Goal: Information Seeking & Learning: Learn about a topic

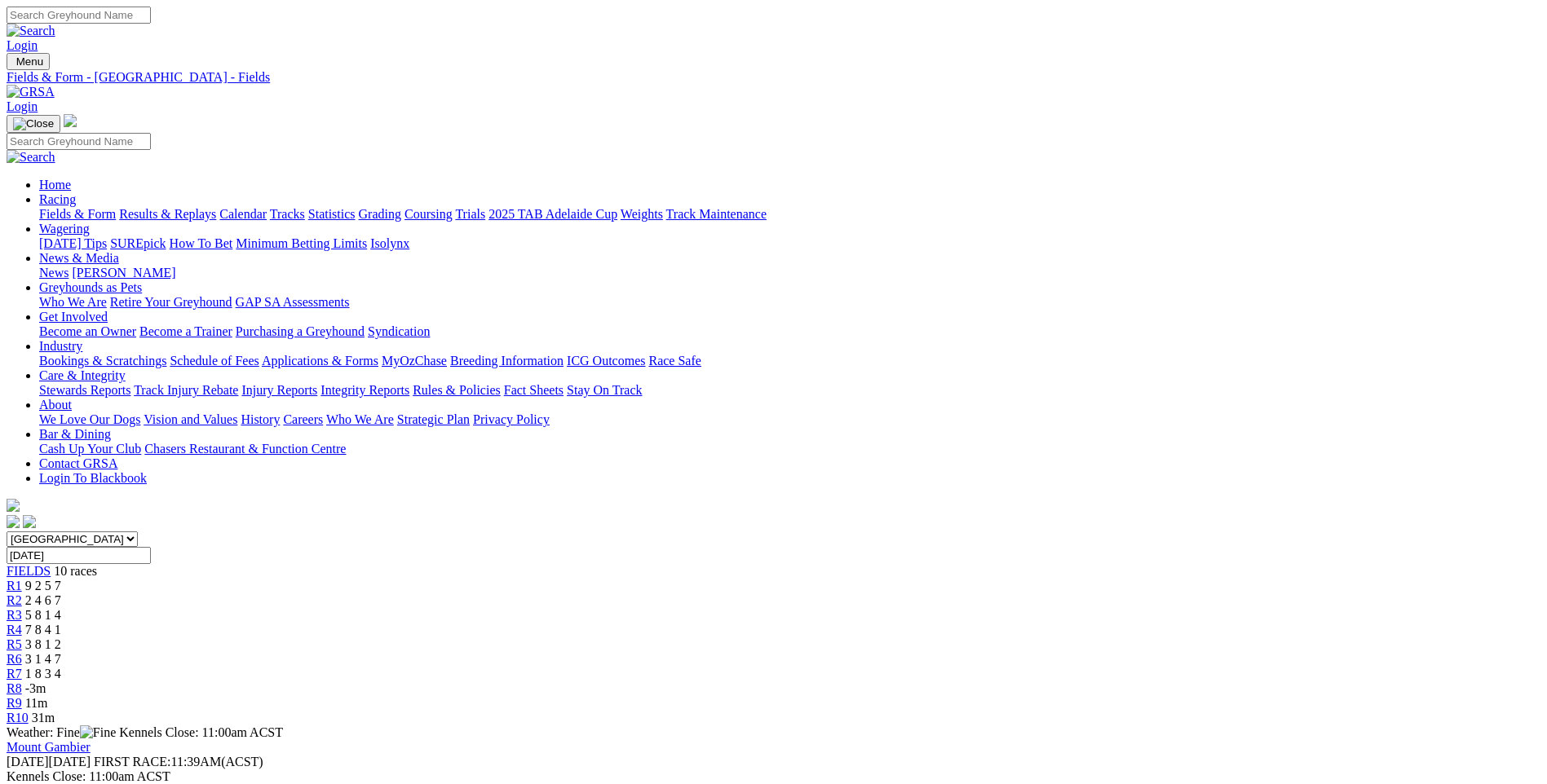
click at [116, 207] on link "Fields & Form" at bounding box center [77, 214] width 77 height 14
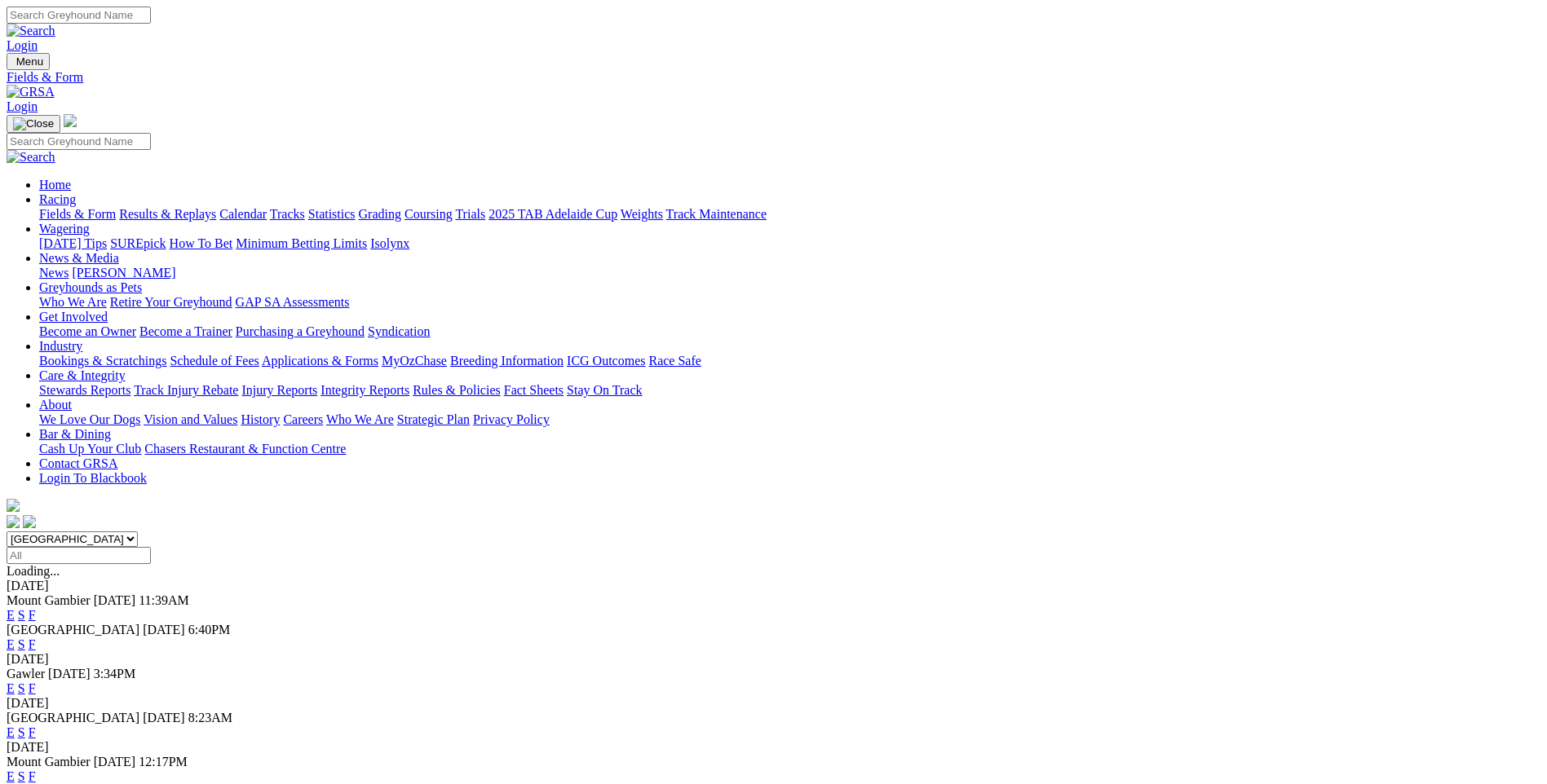
click at [36, 638] on link "F" at bounding box center [32, 644] width 8 height 14
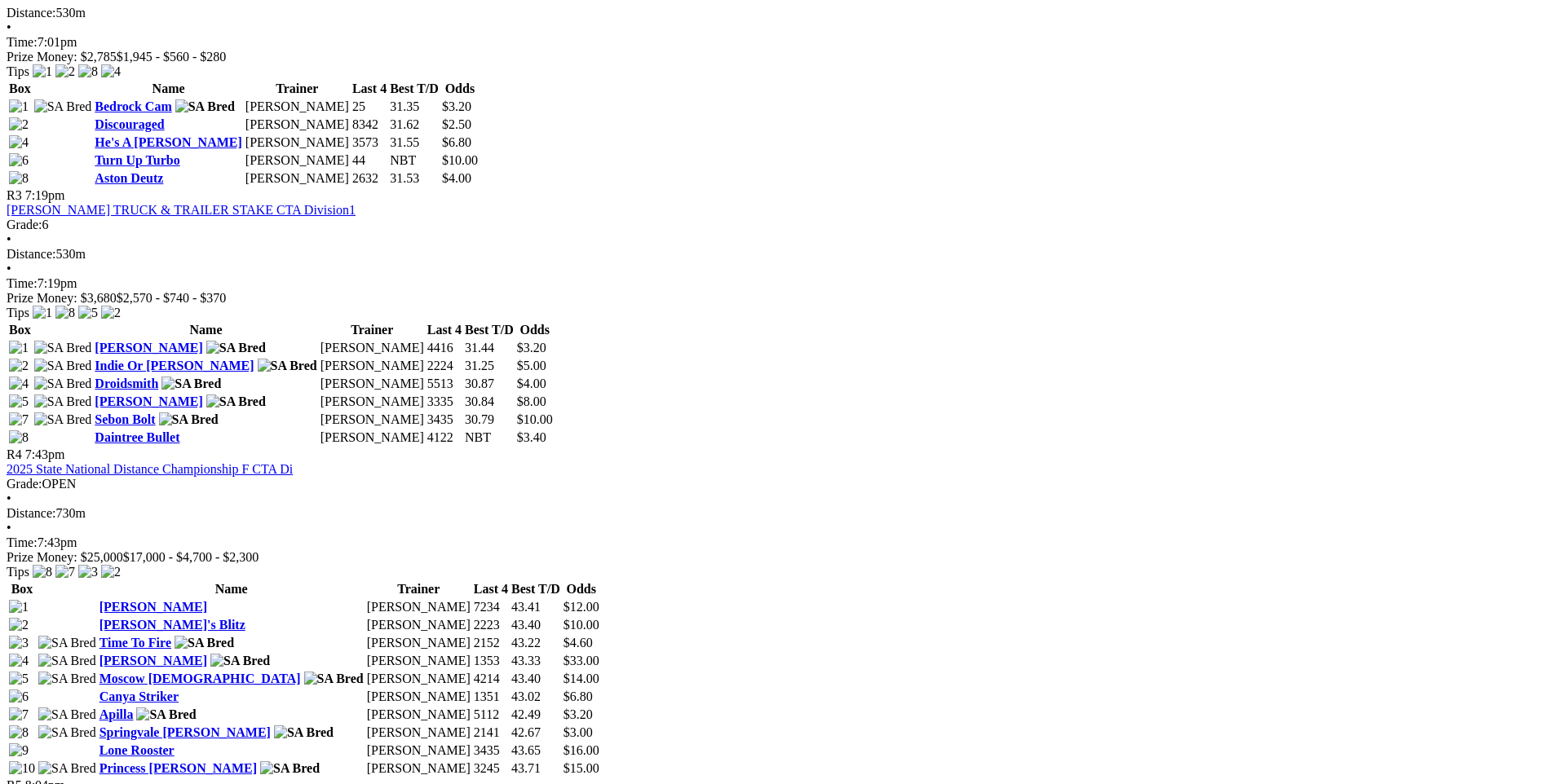
scroll to position [1222, 0]
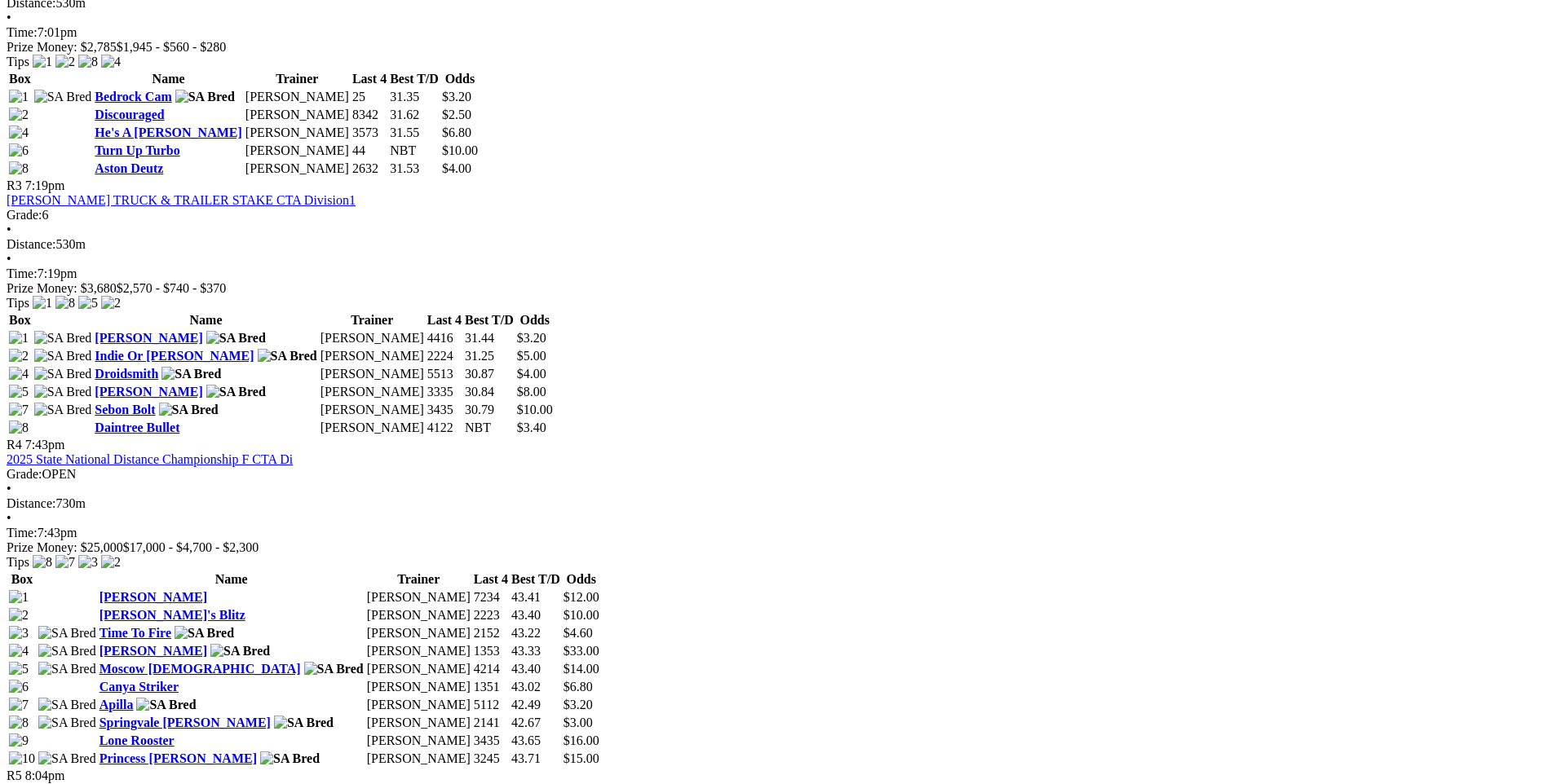
drag, startPoint x: 807, startPoint y: 518, endPoint x: 360, endPoint y: 298, distance: 498.2
click at [360, 298] on div "R1 6:40pm SKY RACING (SA OWNED) STAKE CTA Division1 Grade: 6 • Distance: 530m •…" at bounding box center [773, 527] width 1534 height 1770
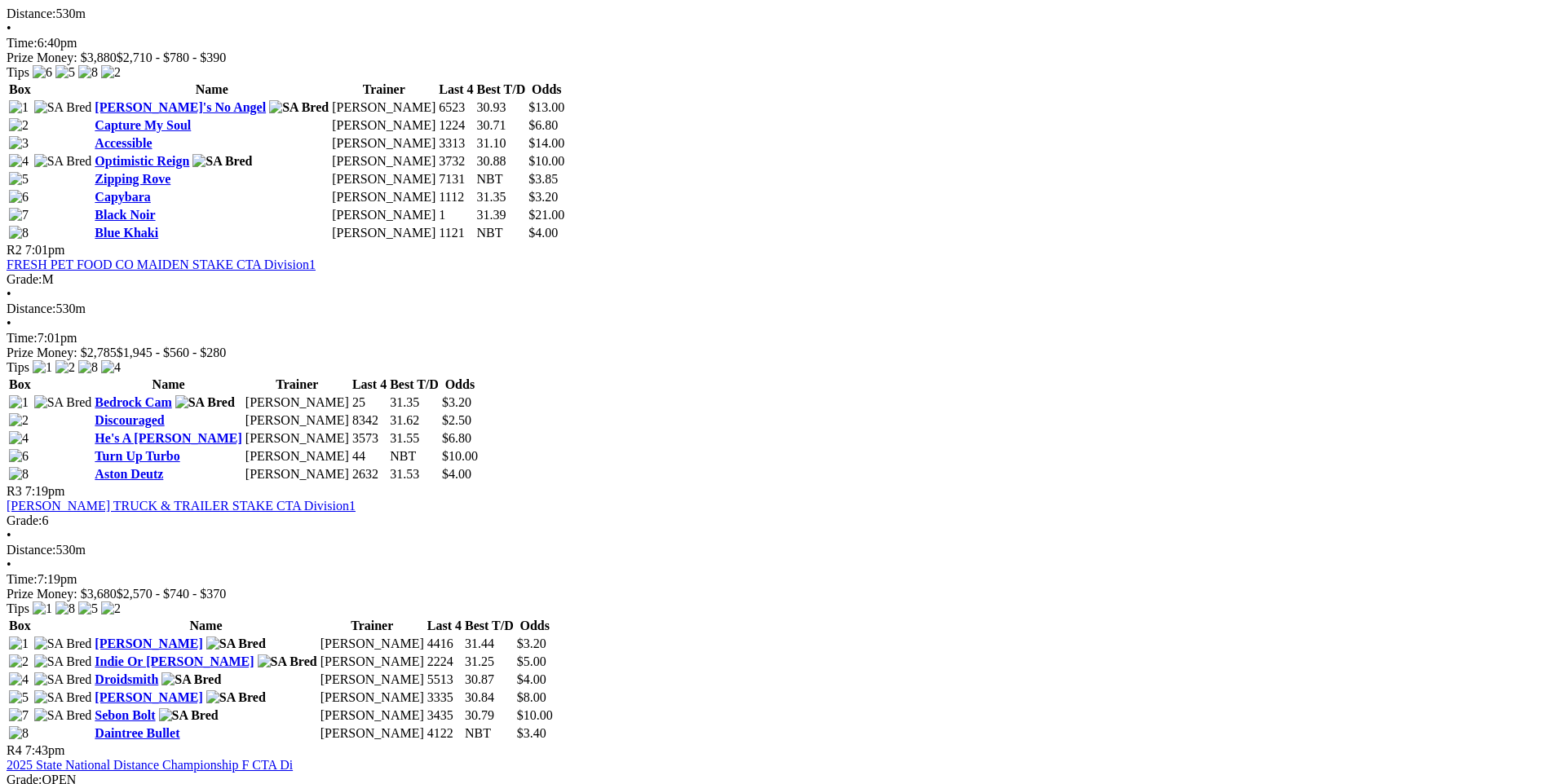
scroll to position [896, 0]
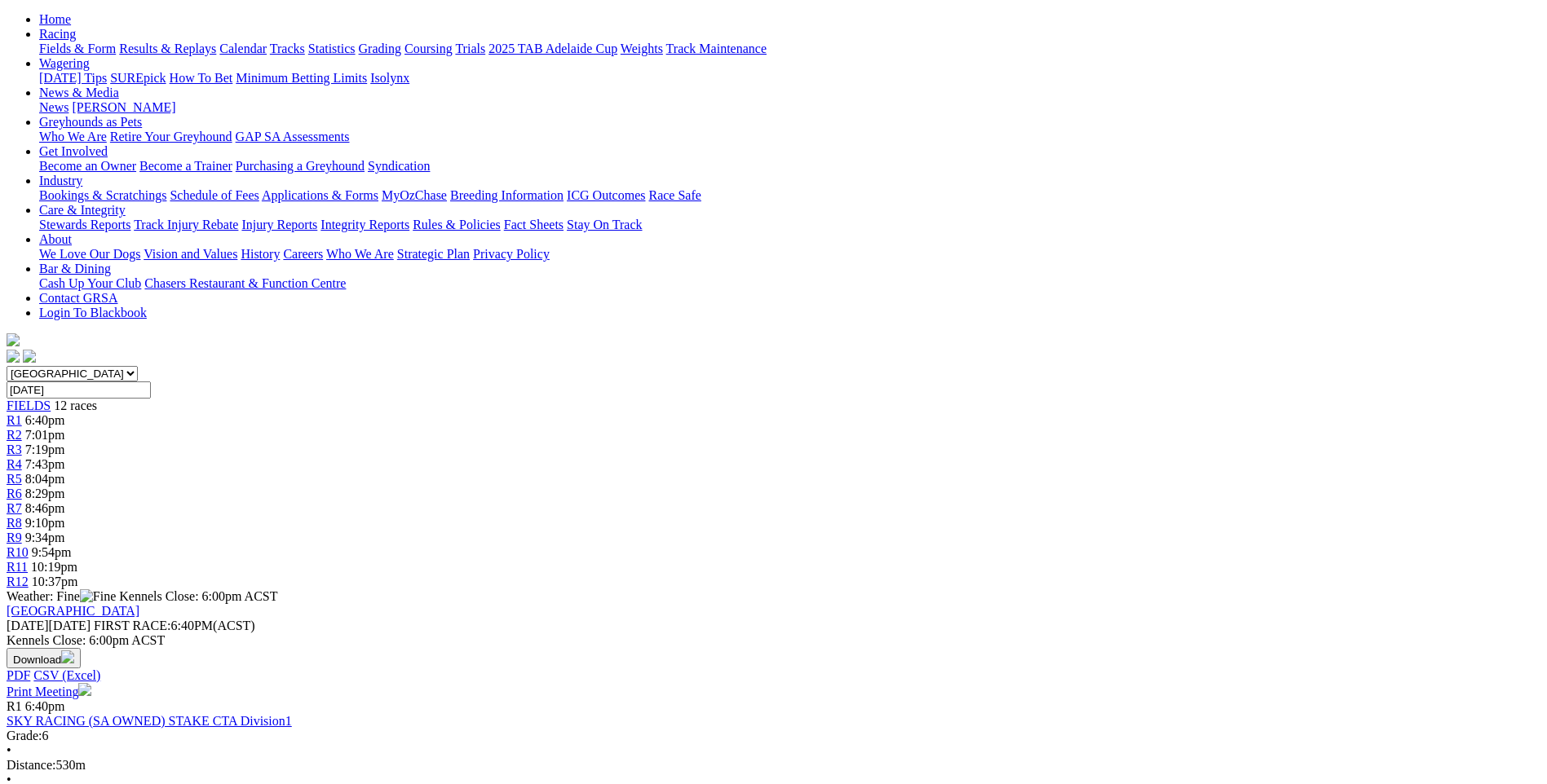
scroll to position [163, 0]
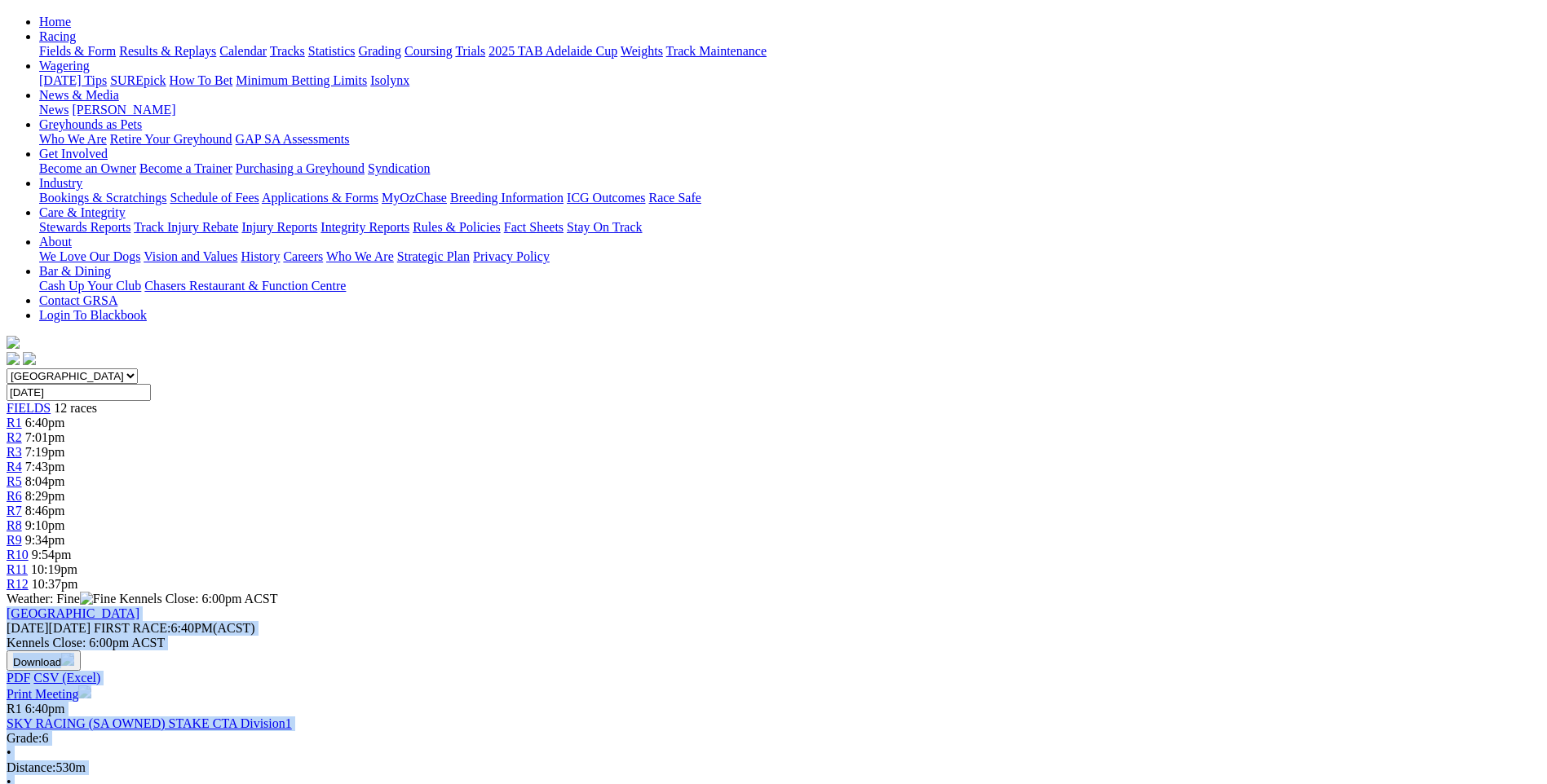
drag, startPoint x: 214, startPoint y: 210, endPoint x: 1202, endPoint y: 597, distance: 1061.1
drag, startPoint x: 1202, startPoint y: 597, endPoint x: 793, endPoint y: 526, distance: 415.1
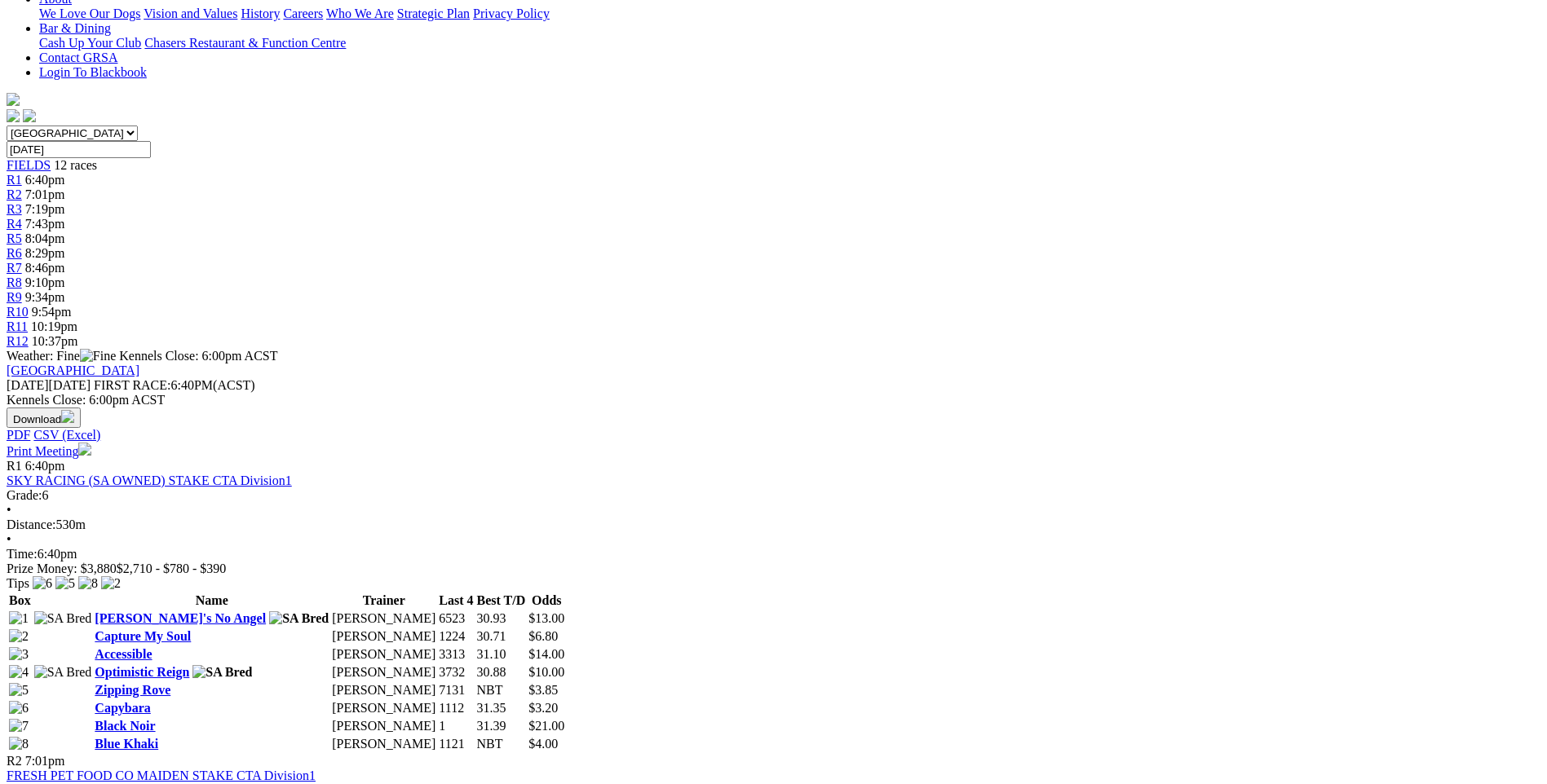
scroll to position [489, 0]
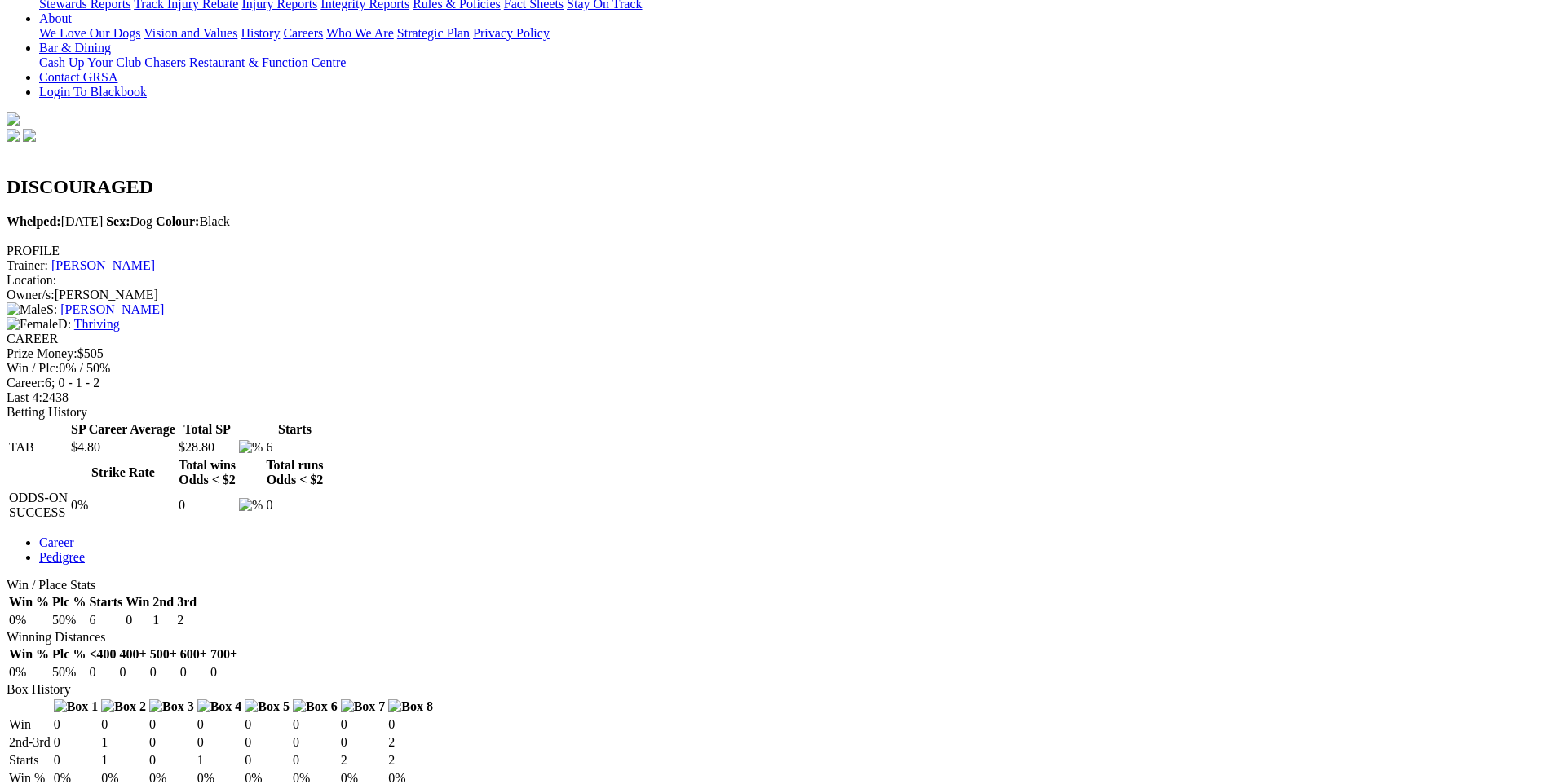
scroll to position [408, 0]
